Goal: Information Seeking & Learning: Understand process/instructions

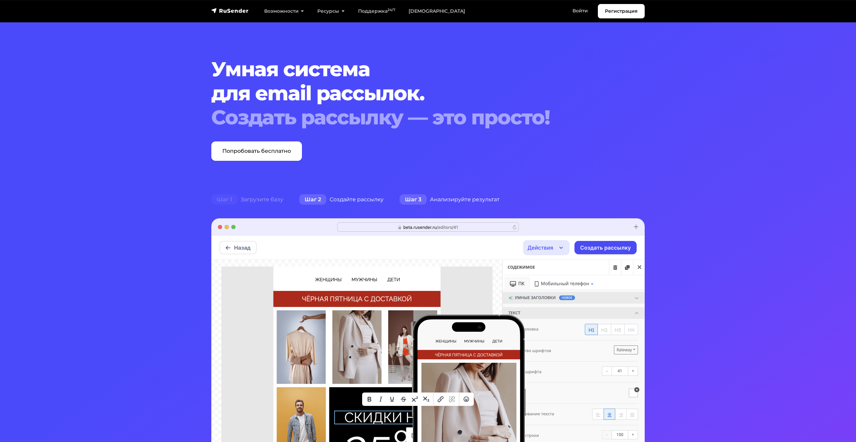
scroll to position [44, 0]
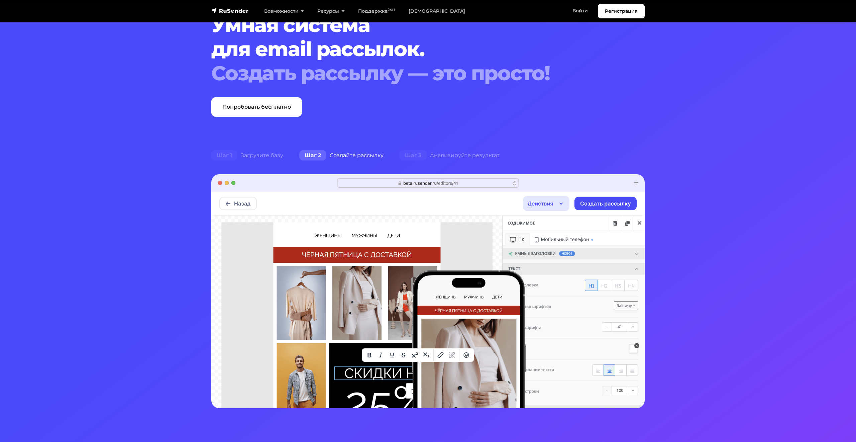
click at [507, 155] on ul "Шаг 1 Загрузите базу Шаг 2 Создайте рассылку Шаг 3 Анализируйте результат" at bounding box center [427, 155] width 449 height 13
click at [472, 156] on div "Шаг 3 Анализируйте результат" at bounding box center [449, 155] width 116 height 13
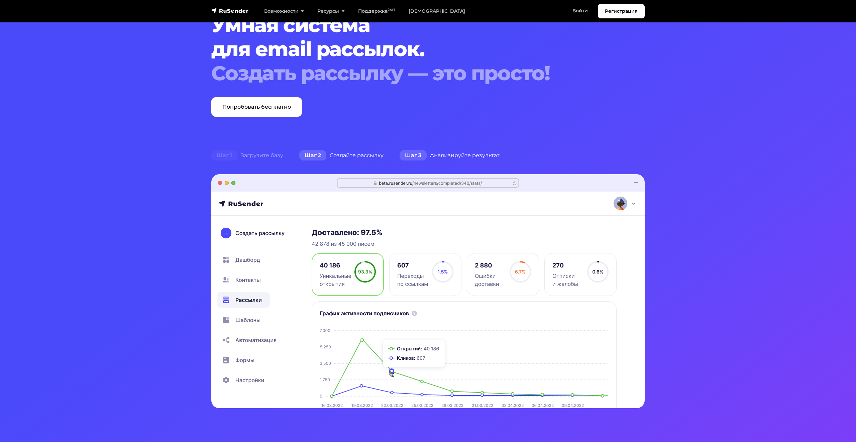
click at [360, 157] on div "Шаг 2 Создайте рассылку" at bounding box center [341, 155] width 100 height 13
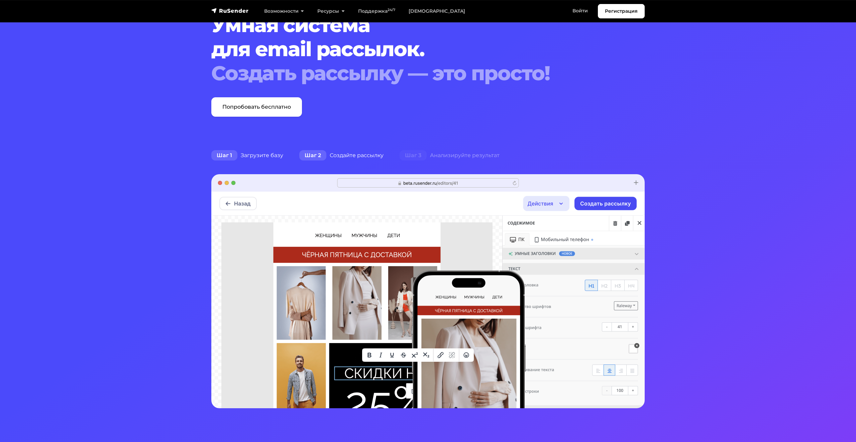
click at [278, 157] on div "Шаг 1 Загрузите базу" at bounding box center [247, 155] width 88 height 13
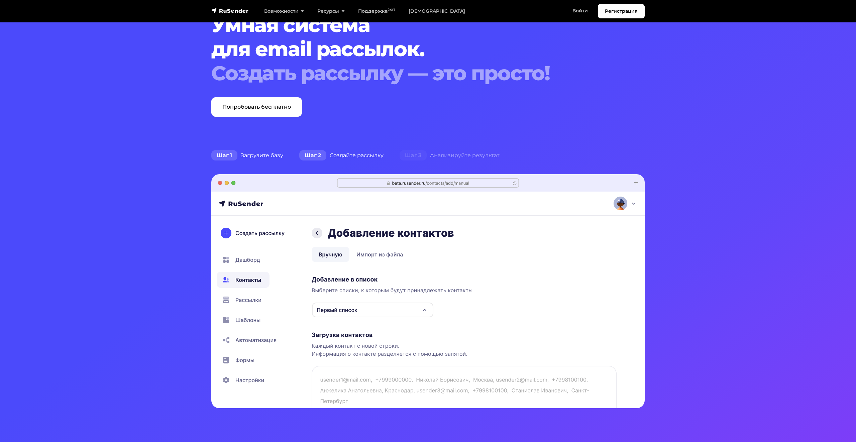
click at [344, 156] on div "Шаг 2 Создайте рассылку" at bounding box center [341, 155] width 100 height 13
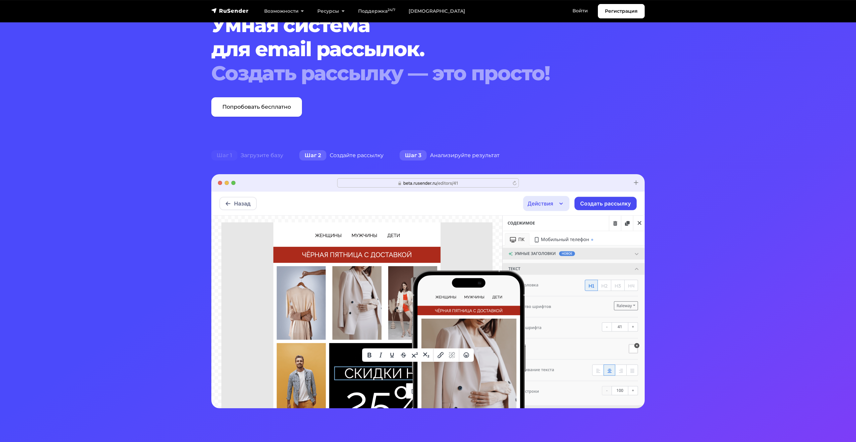
click at [481, 155] on div "Шаг 3 Анализируйте результат" at bounding box center [449, 155] width 116 height 13
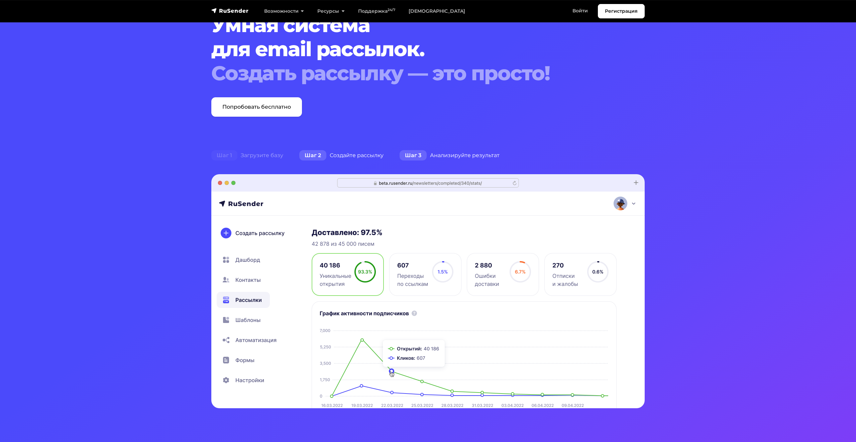
click at [367, 155] on div "Шаг 2 Создайте рассылку" at bounding box center [341, 155] width 100 height 13
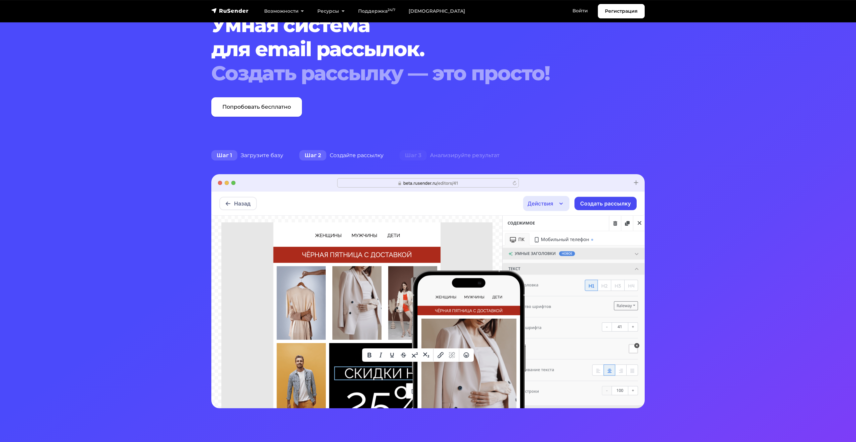
click at [279, 154] on div "Шаг 1 Загрузите базу" at bounding box center [247, 155] width 88 height 13
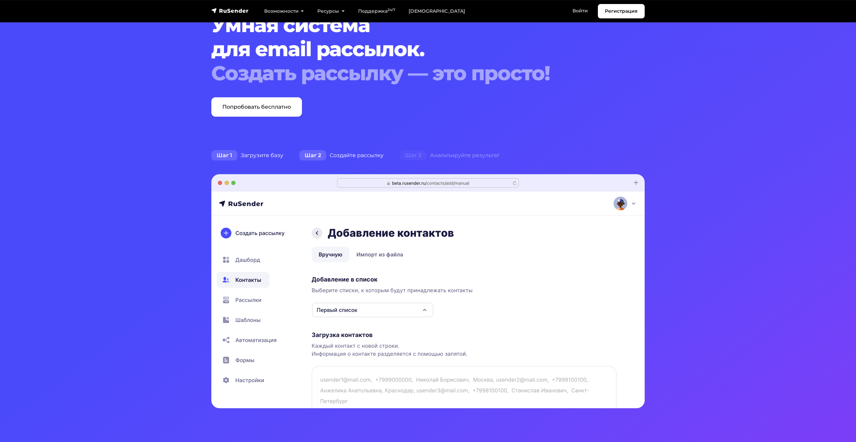
click at [383, 154] on div "Шаг 2 Создайте рассылку" at bounding box center [341, 155] width 100 height 13
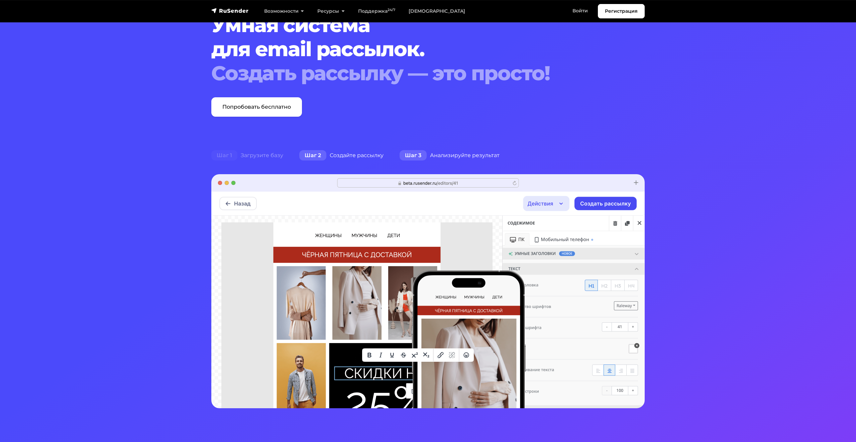
click at [476, 153] on div "Шаг 3 Анализируйте результат" at bounding box center [449, 155] width 116 height 13
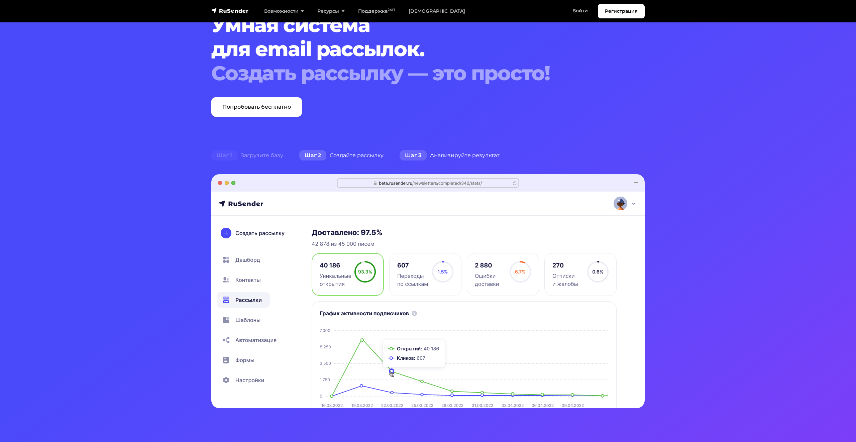
click at [382, 154] on div "Шаг 2 Создайте рассылку" at bounding box center [341, 155] width 100 height 13
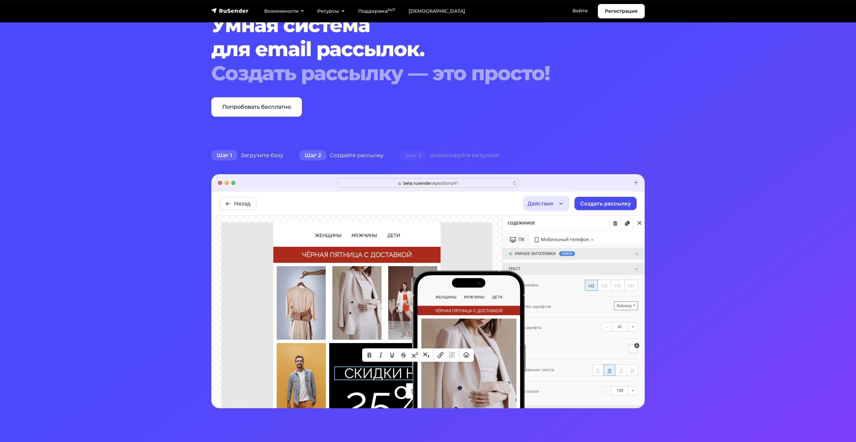
click at [271, 155] on div "Шаг 1 Загрузите базу" at bounding box center [247, 155] width 88 height 13
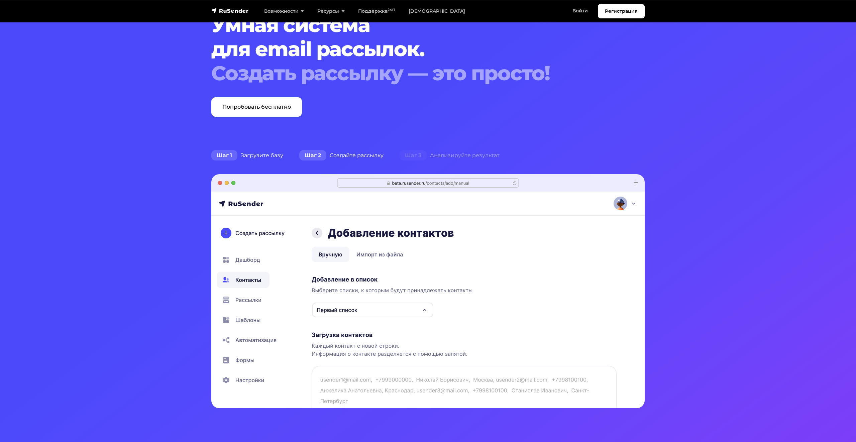
click at [377, 155] on div "Шаг 2 Создайте рассылку" at bounding box center [341, 155] width 100 height 13
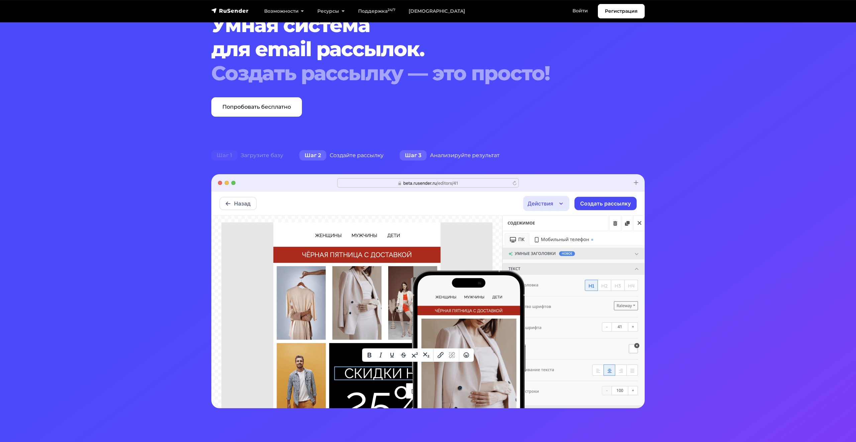
click at [459, 156] on div "Шаг 3 Анализируйте результат" at bounding box center [449, 155] width 116 height 13
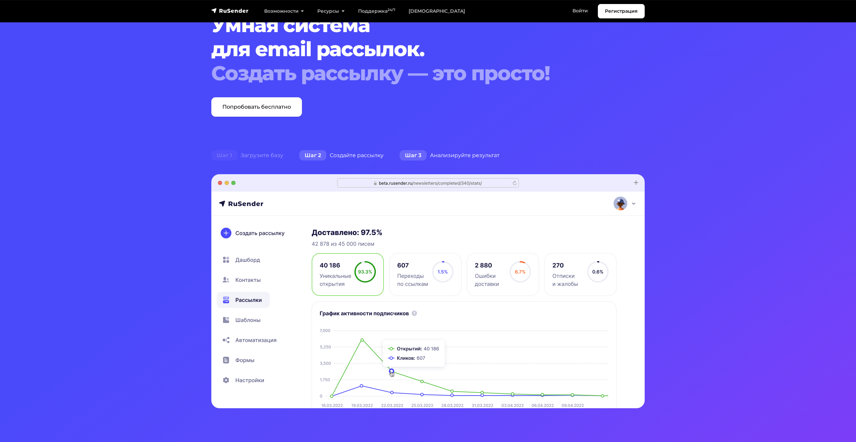
click at [367, 155] on div "Шаг 2 Создайте рассылку" at bounding box center [341, 155] width 100 height 13
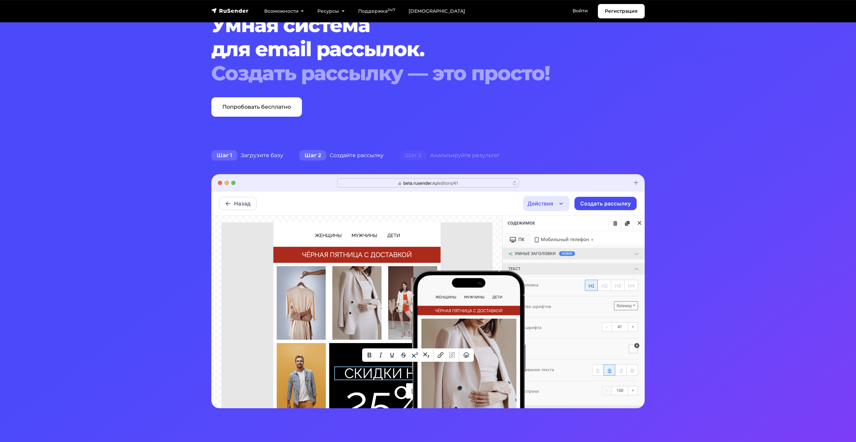
click at [264, 156] on div "Шаг 1 Загрузите базу" at bounding box center [247, 155] width 88 height 13
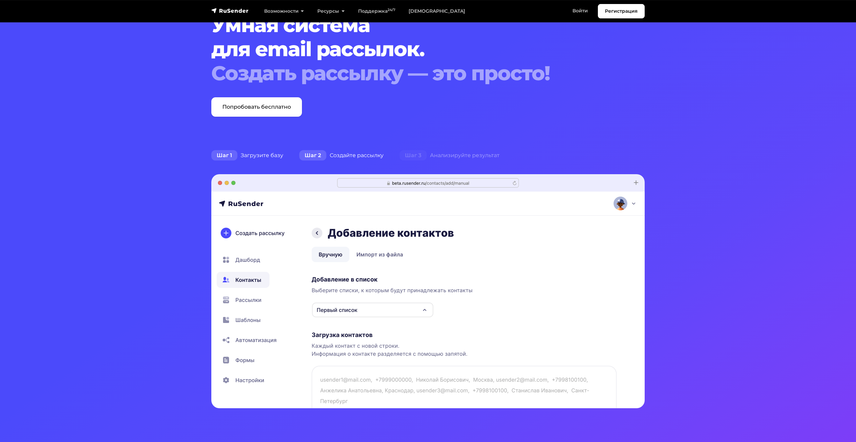
click at [376, 153] on div "Шаг 2 Создайте рассылку" at bounding box center [341, 155] width 100 height 13
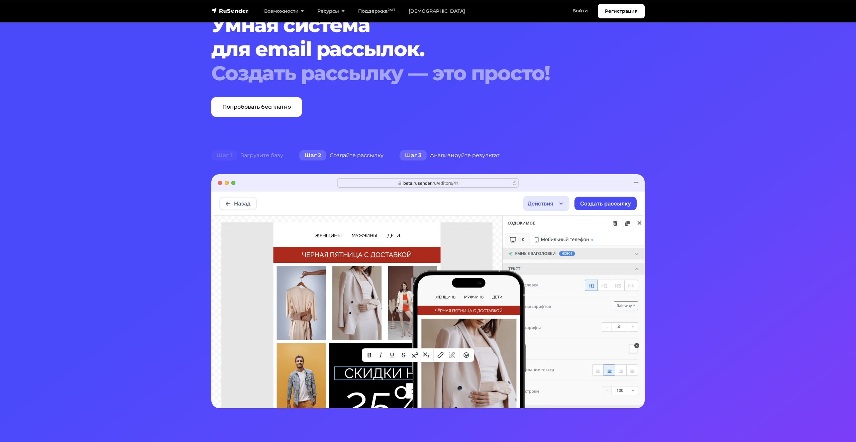
click at [455, 155] on div "Шаг 3 Анализируйте результат" at bounding box center [449, 155] width 116 height 13
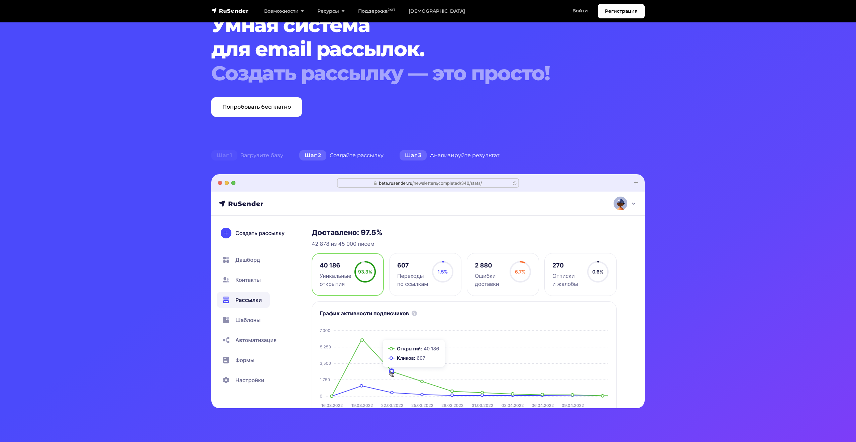
click at [366, 154] on div "Шаг 2 Создайте рассылку" at bounding box center [341, 155] width 100 height 13
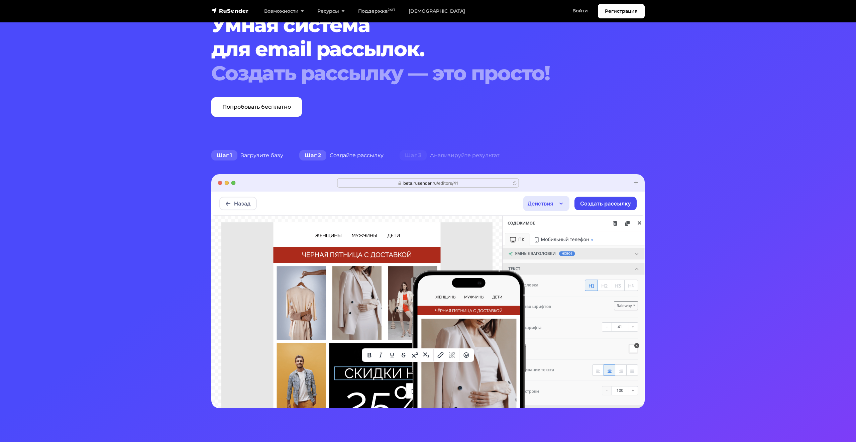
click at [275, 154] on div "Шаг 1 Загрузите базу" at bounding box center [247, 155] width 88 height 13
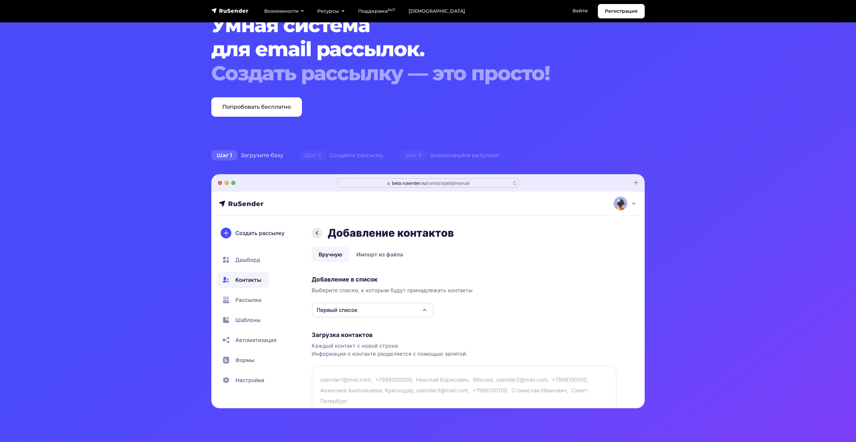
click at [238, 259] on img at bounding box center [427, 291] width 433 height 234
click at [347, 156] on div "Шаг 2 Создайте рассылку" at bounding box center [341, 155] width 100 height 13
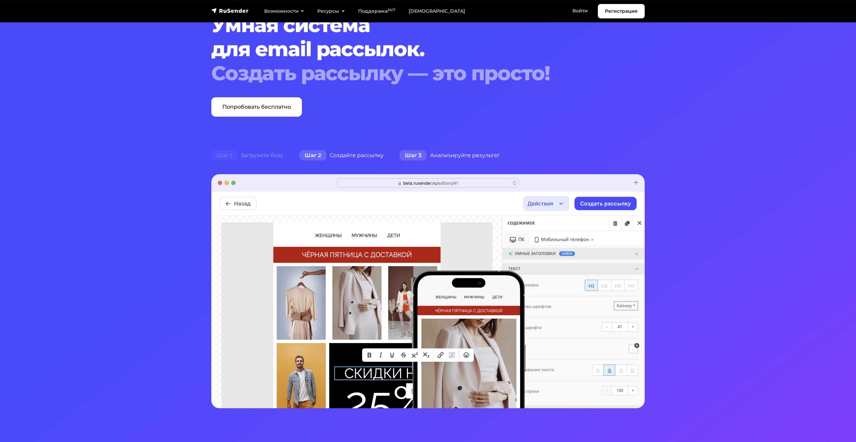
click at [456, 157] on div "Шаг 3 Анализируйте результат" at bounding box center [449, 155] width 116 height 13
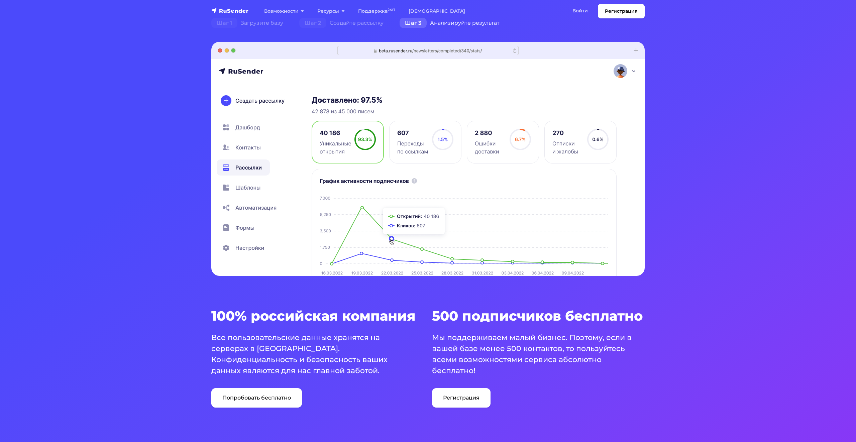
scroll to position [0, 0]
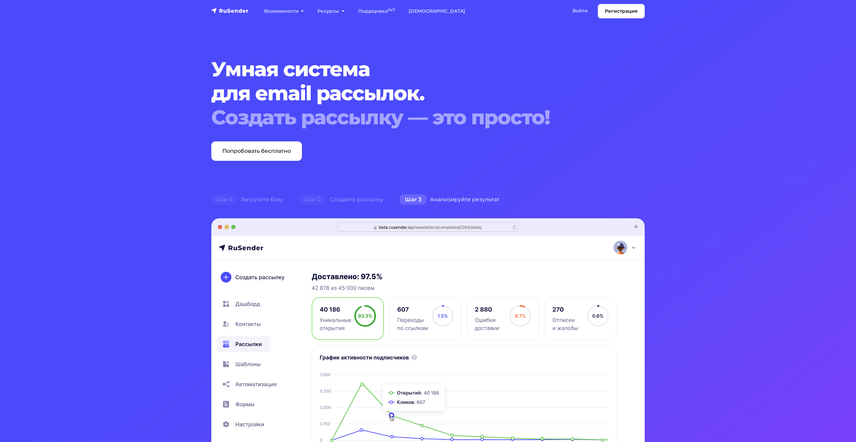
click at [496, 107] on div "Создать рассылку — это просто!" at bounding box center [409, 117] width 396 height 24
click at [352, 203] on div "Шаг 2 Создайте рассылку" at bounding box center [341, 199] width 100 height 13
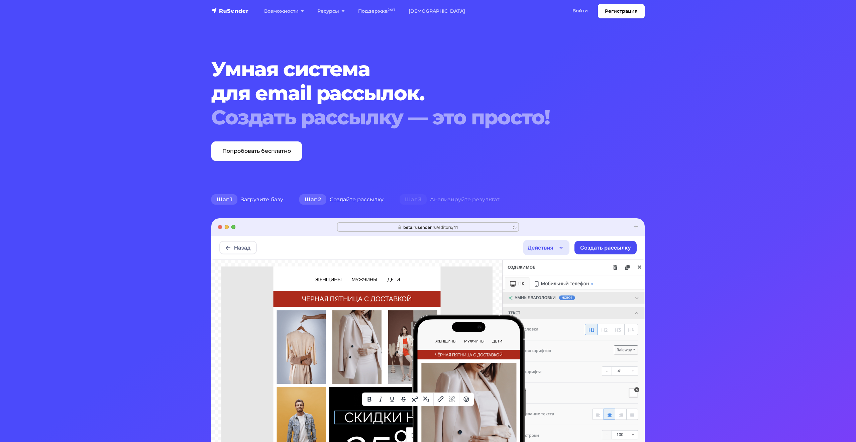
click at [253, 204] on div "Шаг 1 Загрузите базу" at bounding box center [247, 199] width 88 height 13
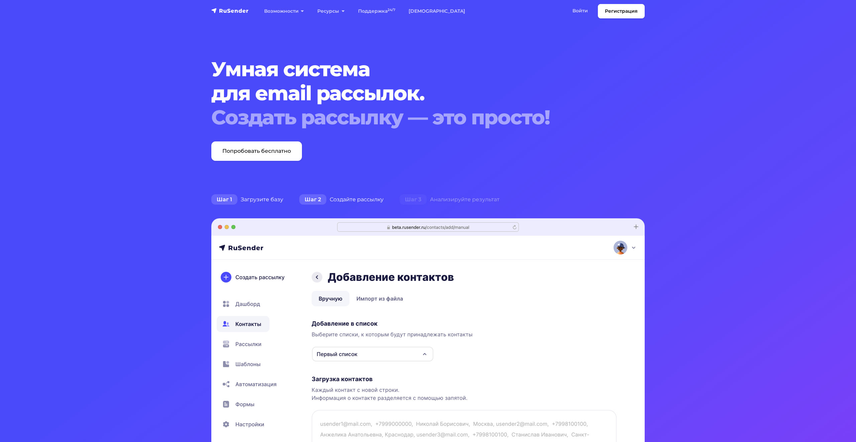
click at [362, 198] on div "Шаг 2 Создайте рассылку" at bounding box center [341, 199] width 100 height 13
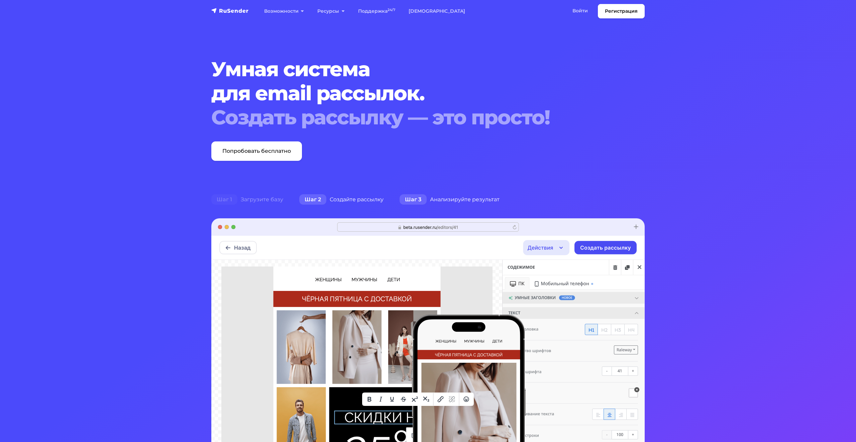
click at [453, 198] on div "Шаг 3 Анализируйте результат" at bounding box center [449, 199] width 116 height 13
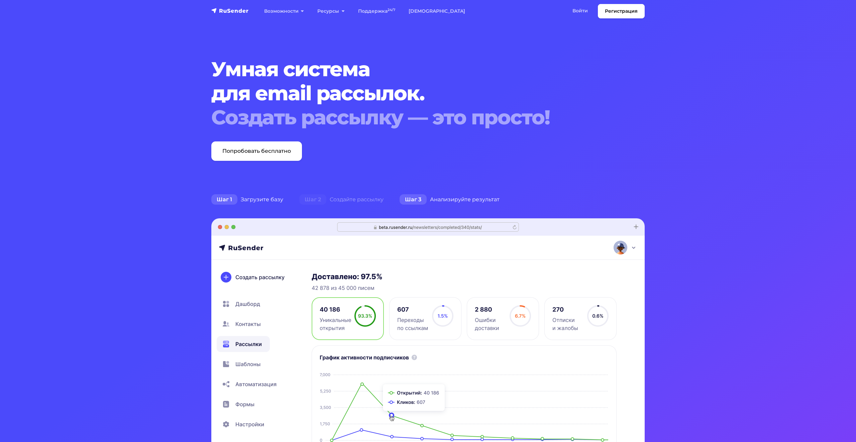
click at [262, 200] on div "Шаг 1 Загрузите базу" at bounding box center [247, 199] width 88 height 13
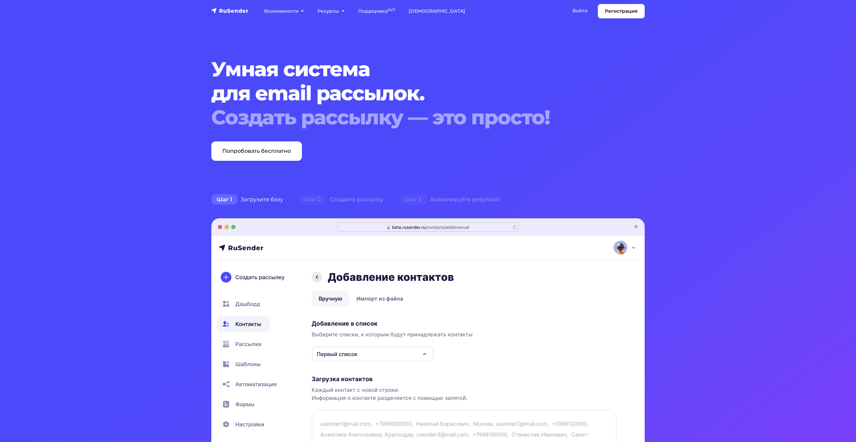
click at [419, 207] on div "Шаг 1 Загрузите базу Шаг 2 Создайте рассылку Шаг 3 Анализируйте результат" at bounding box center [427, 322] width 441 height 259
click at [419, 203] on span "Шаг 3" at bounding box center [412, 199] width 27 height 11
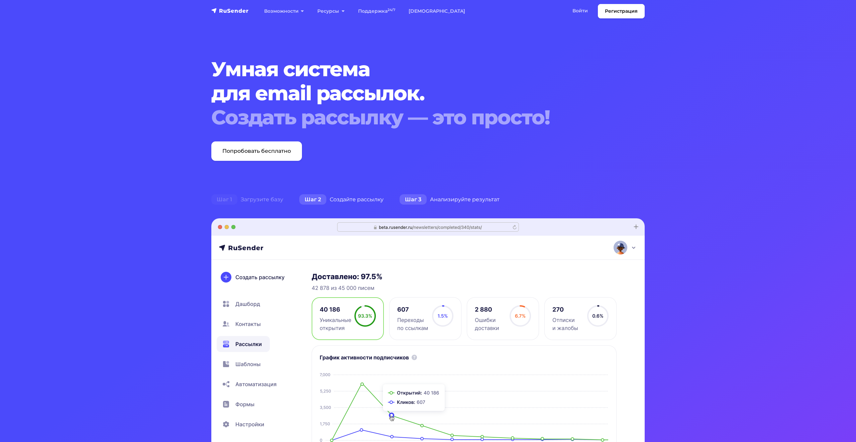
click at [352, 203] on div "Шаг 2 Создайте рассылку" at bounding box center [341, 199] width 100 height 13
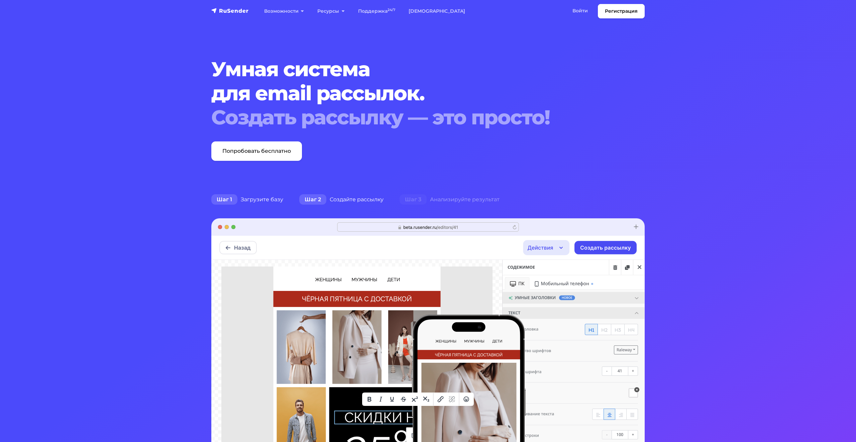
click at [253, 204] on div "Шаг 1 Загрузите базу" at bounding box center [247, 199] width 88 height 13
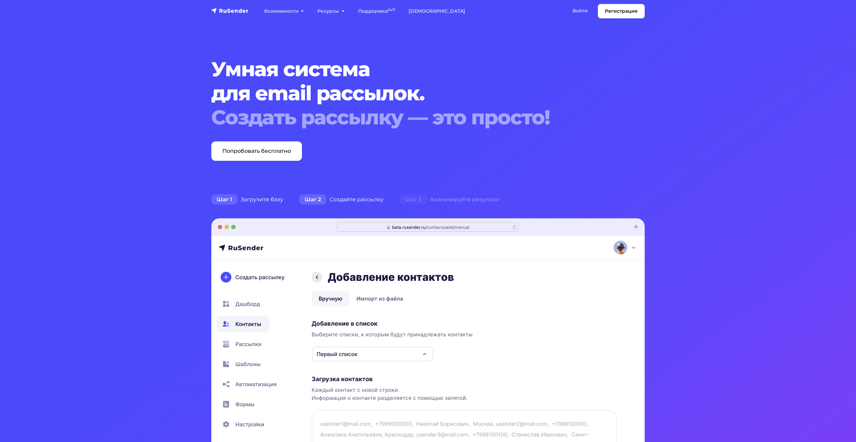
click at [337, 196] on div "Шаг 2 Создайте рассылку" at bounding box center [341, 199] width 100 height 13
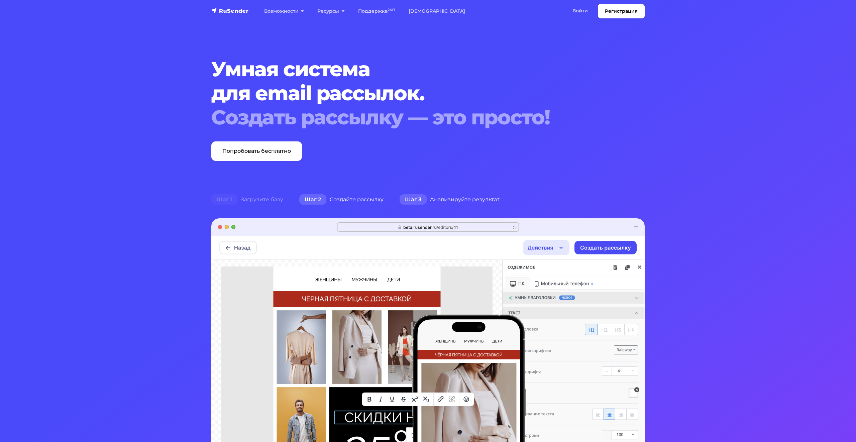
click at [475, 196] on div "Шаг 3 Анализируйте результат" at bounding box center [449, 199] width 116 height 13
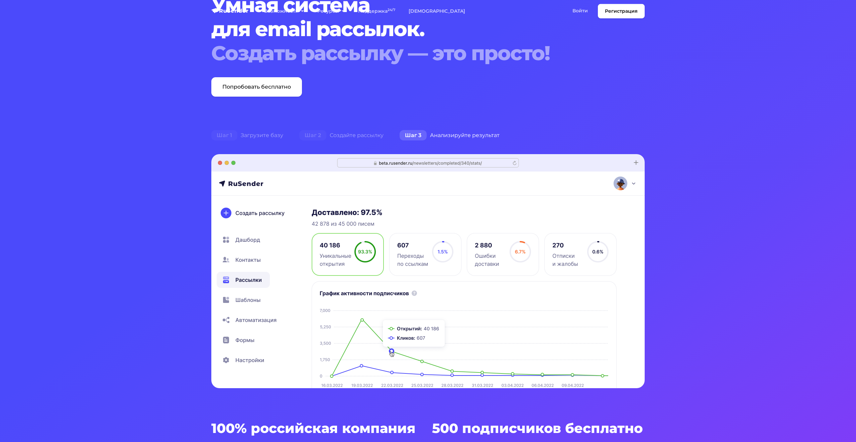
scroll to position [176, 0]
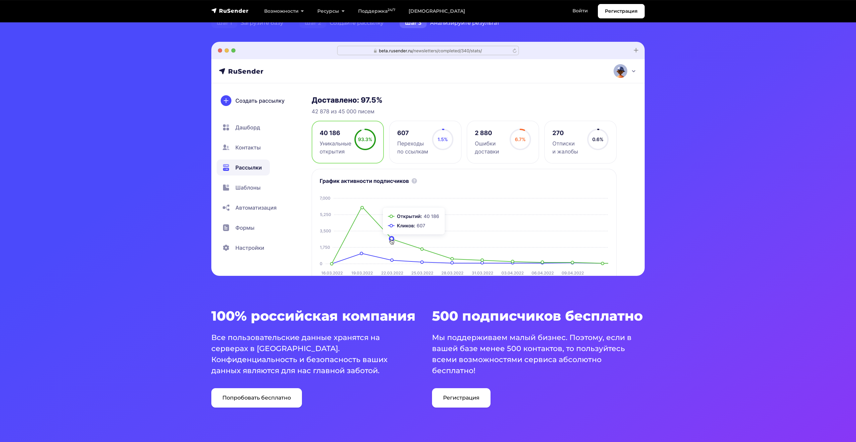
click at [253, 191] on img at bounding box center [427, 159] width 433 height 234
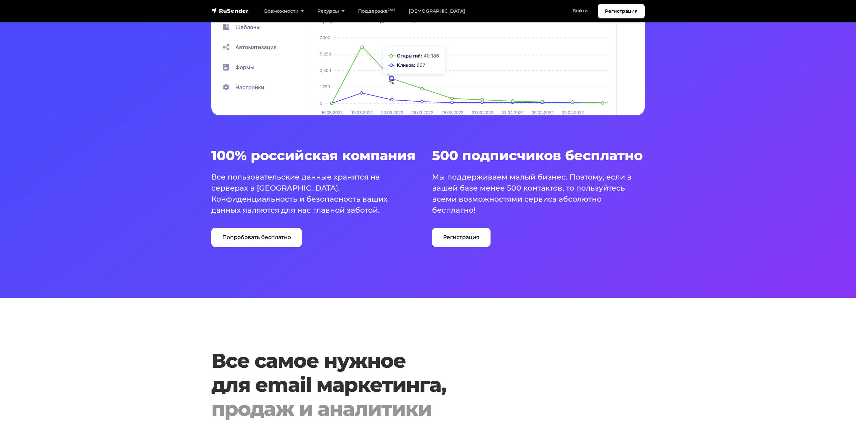
scroll to position [441, 0]
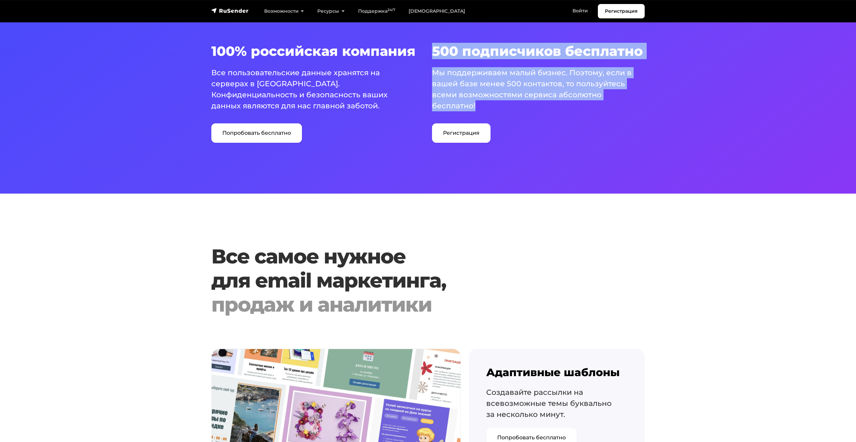
drag, startPoint x: 318, startPoint y: 51, endPoint x: 547, endPoint y: 104, distance: 234.8
click at [545, 104] on div "100% российская компания Все пользовательские данные хранятся на серверах в [GE…" at bounding box center [427, 93] width 441 height 100
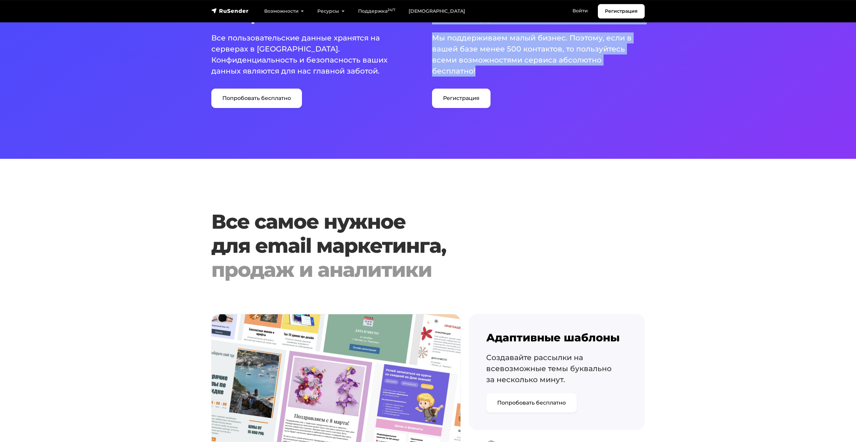
scroll to position [618, 0]
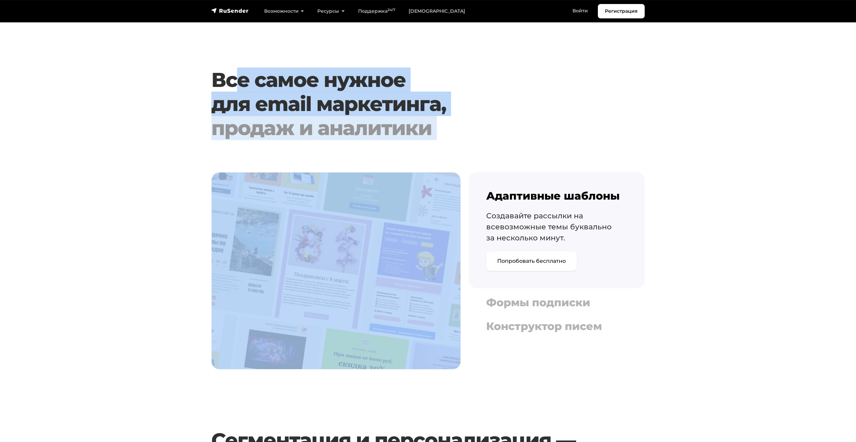
drag, startPoint x: 263, startPoint y: 87, endPoint x: 469, endPoint y: 174, distance: 223.8
click at [469, 174] on section "Все самое нужное для email маркетинга, продаж и аналитики Адаптивные шаблоны Со…" at bounding box center [428, 222] width 856 height 309
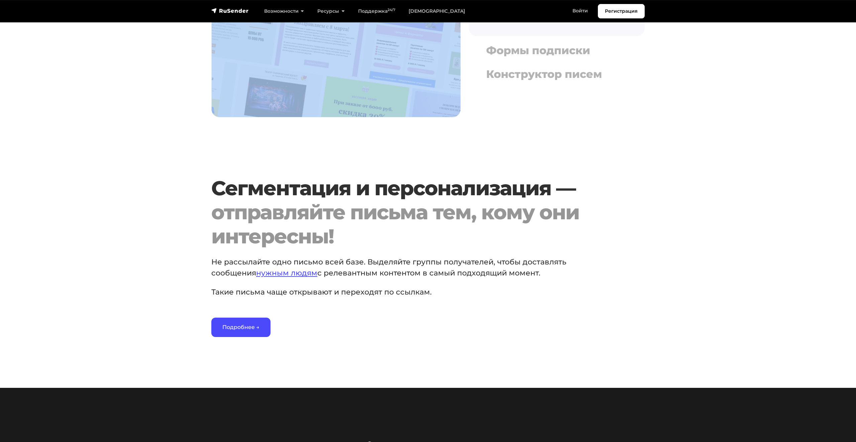
scroll to position [882, 0]
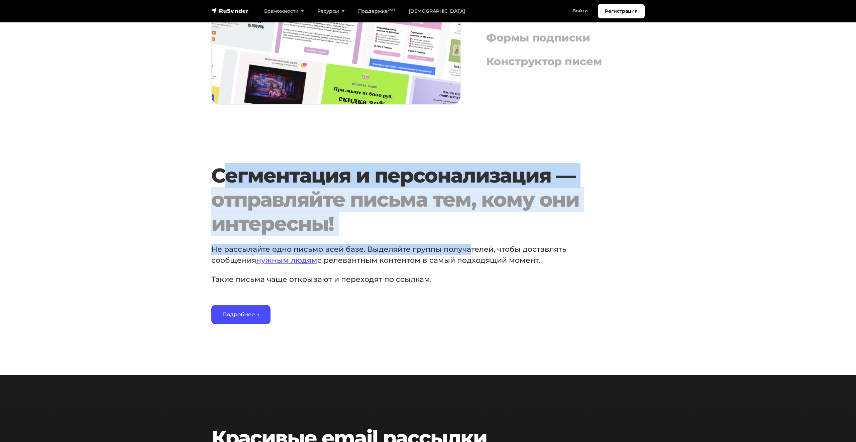
drag, startPoint x: 255, startPoint y: 177, endPoint x: 469, endPoint y: 246, distance: 225.2
click at [469, 246] on div "Сегментация и персонализация — отправляйте письма тем, кому они интересны! Не р…" at bounding box center [409, 243] width 404 height 161
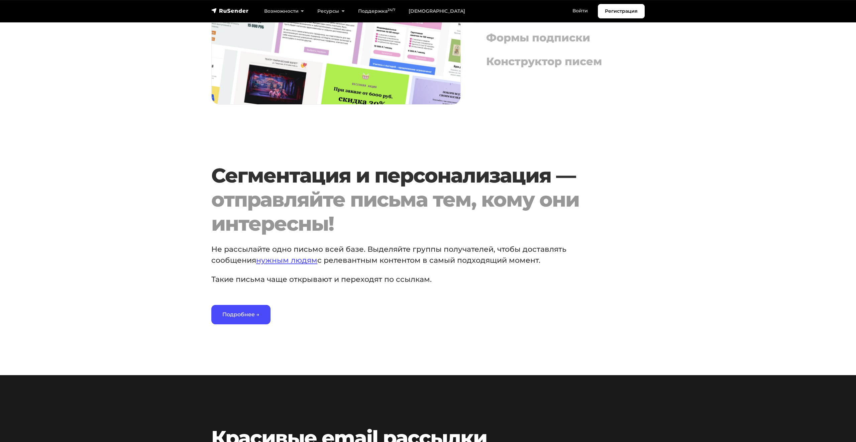
click at [471, 295] on div "Сегментация и персонализация — отправляйте письма тем, кому они интересны! Не р…" at bounding box center [409, 243] width 404 height 161
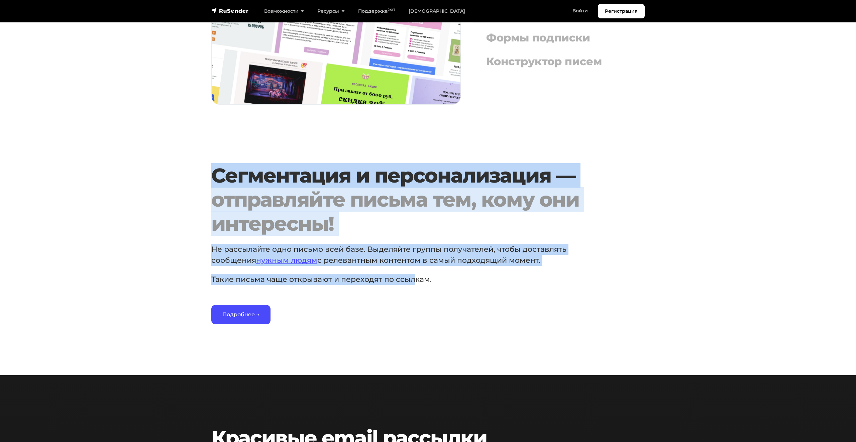
drag, startPoint x: 409, startPoint y: 276, endPoint x: 213, endPoint y: 175, distance: 221.1
click at [213, 175] on div "Сегментация и персонализация — отправляйте письма тем, кому они интересны! Не р…" at bounding box center [409, 243] width 404 height 161
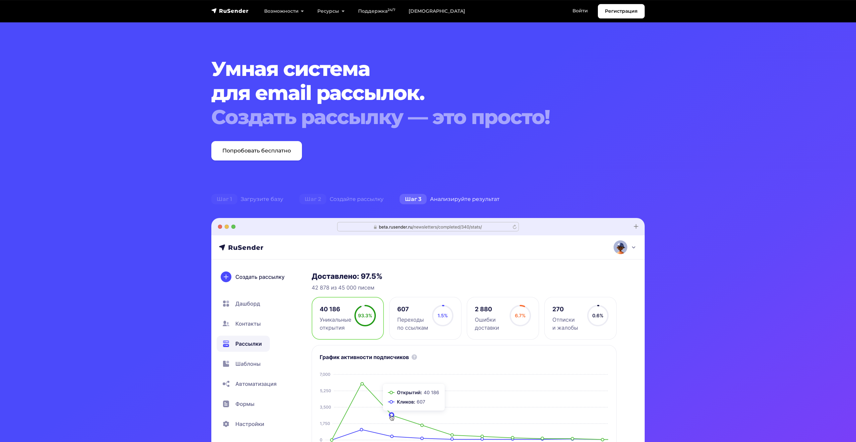
scroll to position [0, 0]
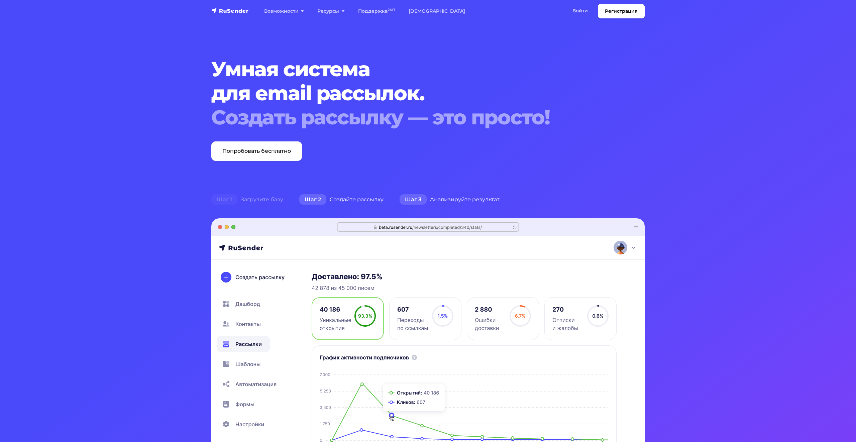
click at [353, 202] on div "Шаг 2 Создайте рассылку" at bounding box center [341, 199] width 100 height 13
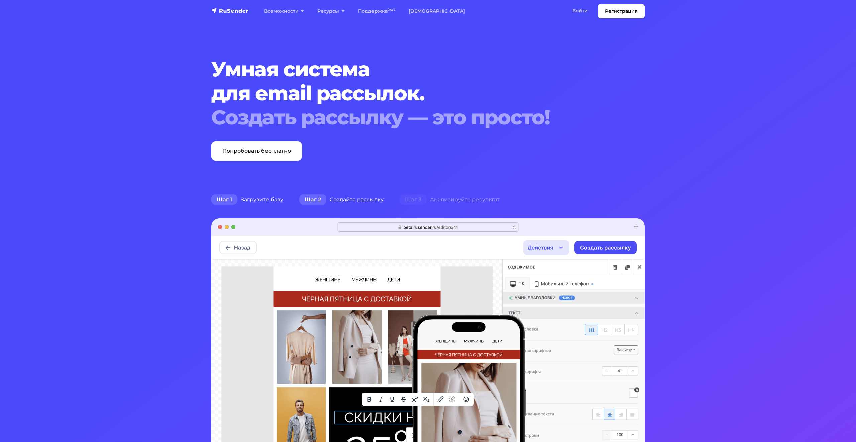
click at [260, 200] on div "Шаг 1 Загрузите базу" at bounding box center [247, 199] width 88 height 13
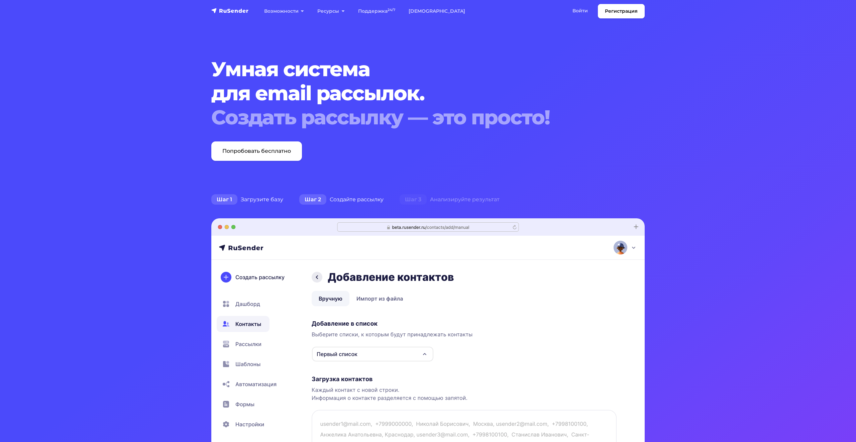
click at [349, 198] on div "Шаг 2 Создайте рассылку" at bounding box center [341, 199] width 100 height 13
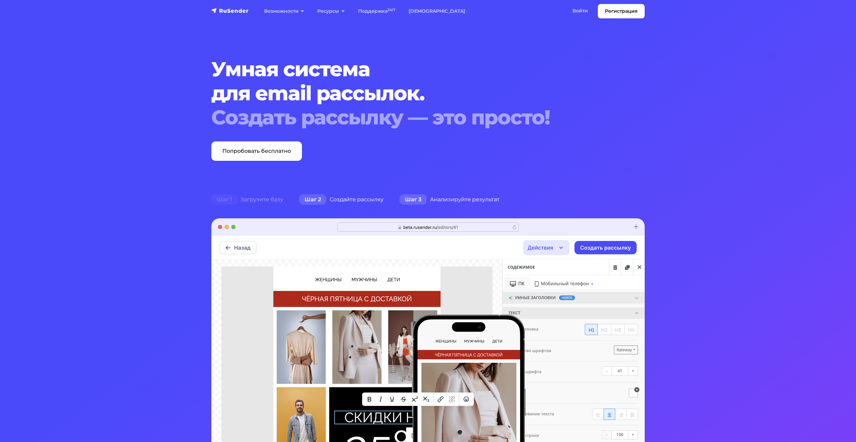
click at [453, 198] on div "Шаг 3 Анализируйте результат" at bounding box center [449, 199] width 116 height 13
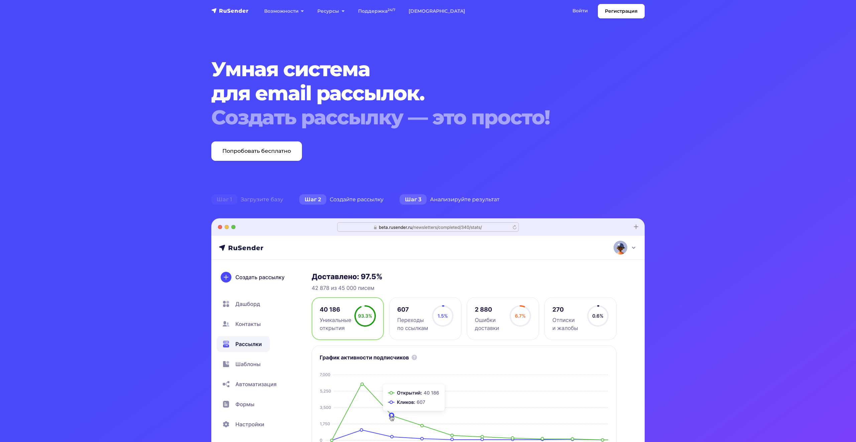
click at [358, 197] on div "Шаг 2 Создайте рассылку" at bounding box center [341, 199] width 100 height 13
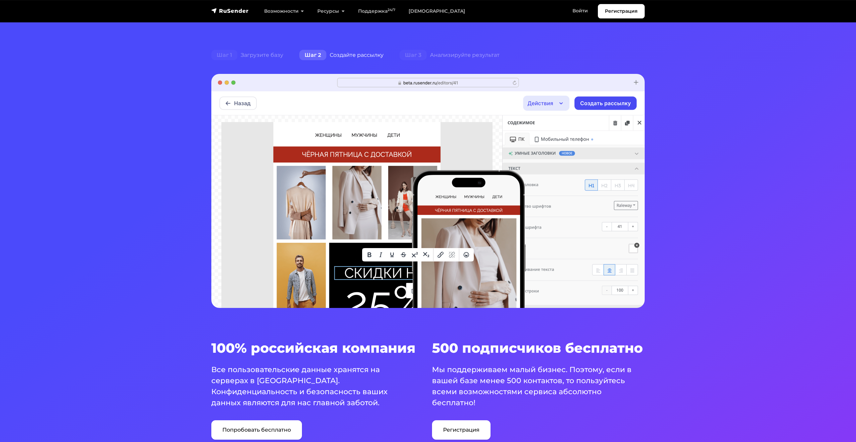
scroll to position [132, 0]
